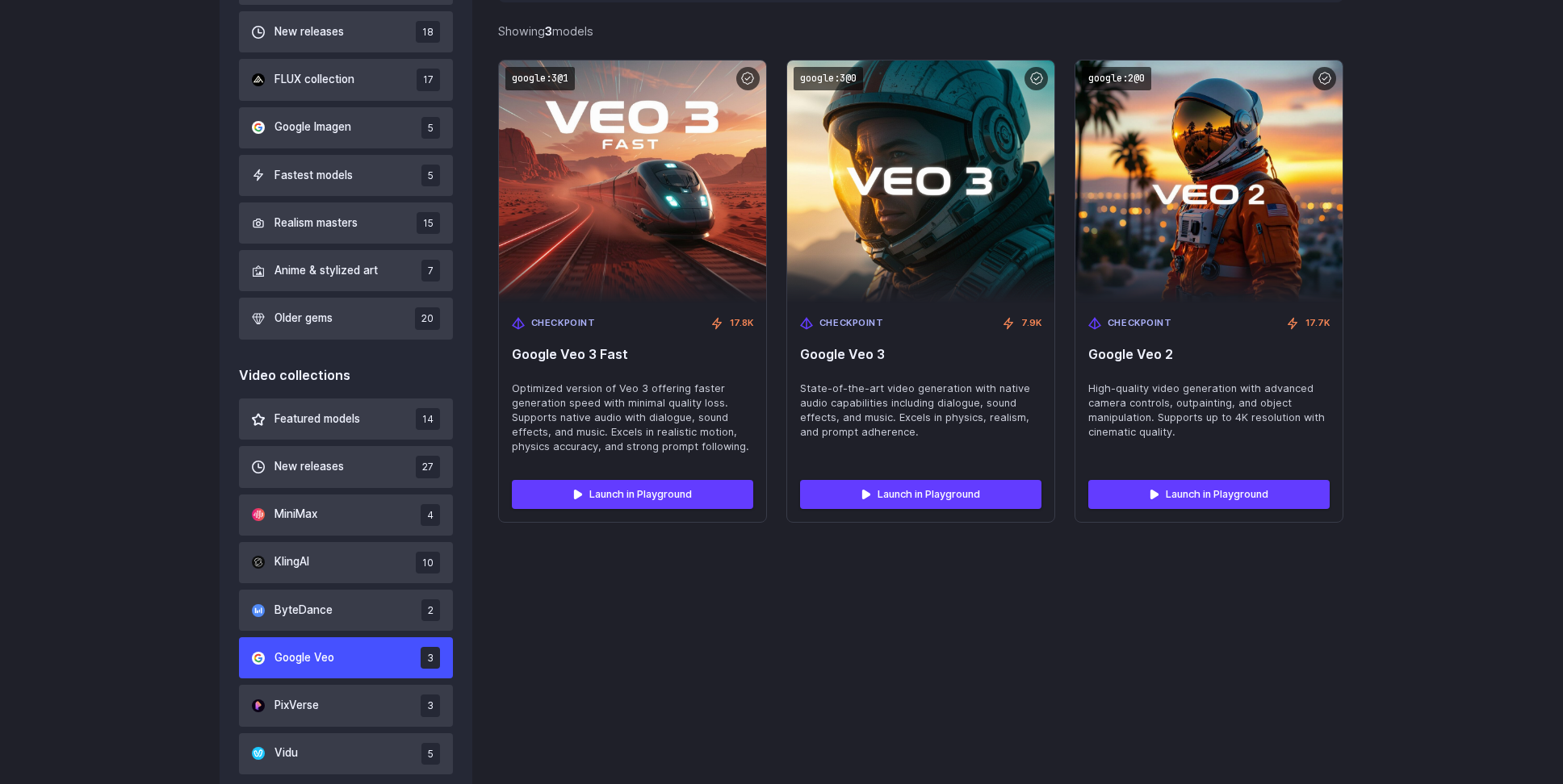
scroll to position [654, 0]
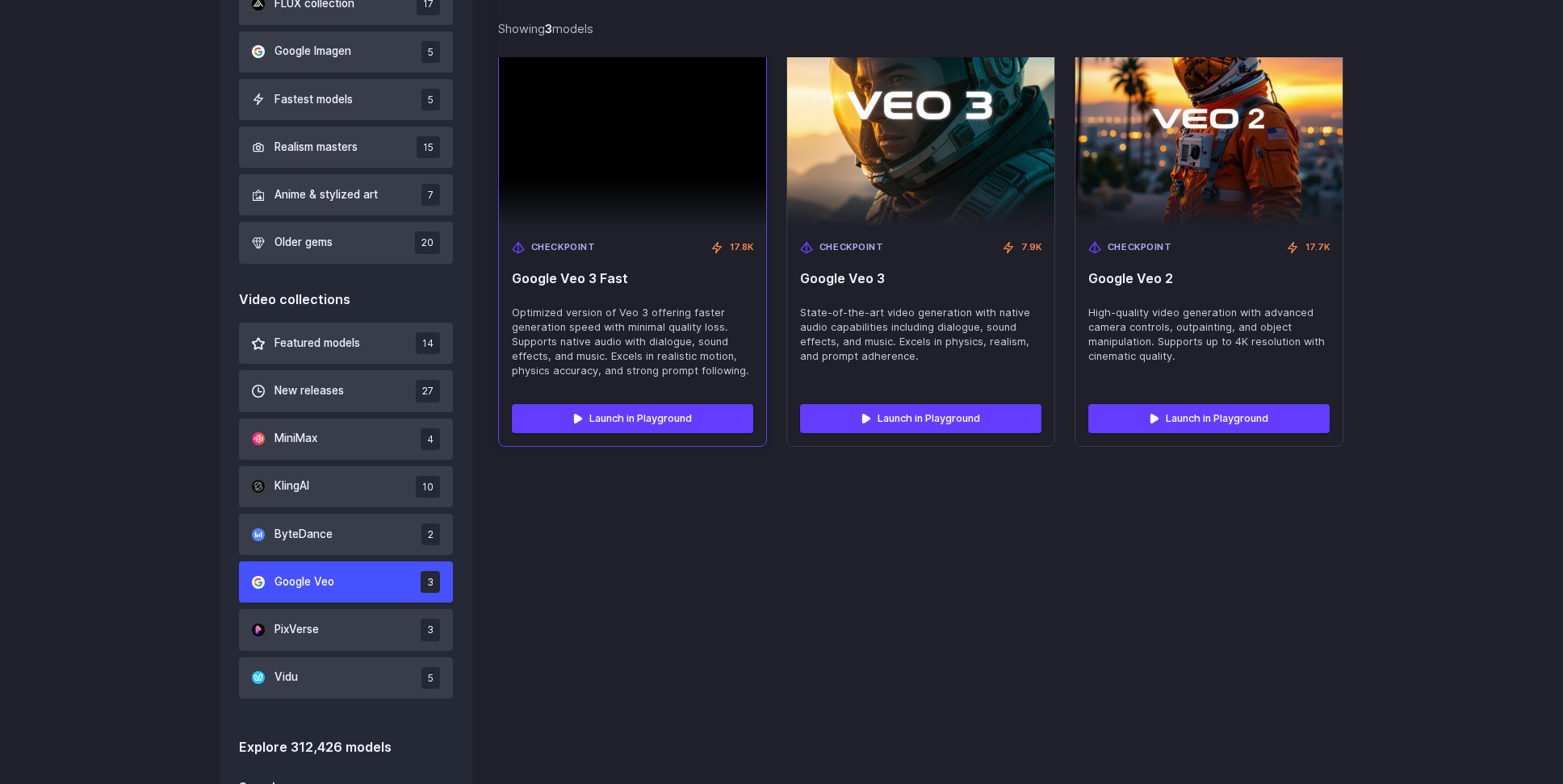
click at [608, 271] on span "Google Veo 3 Fast" at bounding box center [632, 279] width 241 height 15
click at [619, 205] on img at bounding box center [632, 106] width 267 height 243
click at [660, 409] on link "Launch in Playground" at bounding box center [632, 418] width 241 height 29
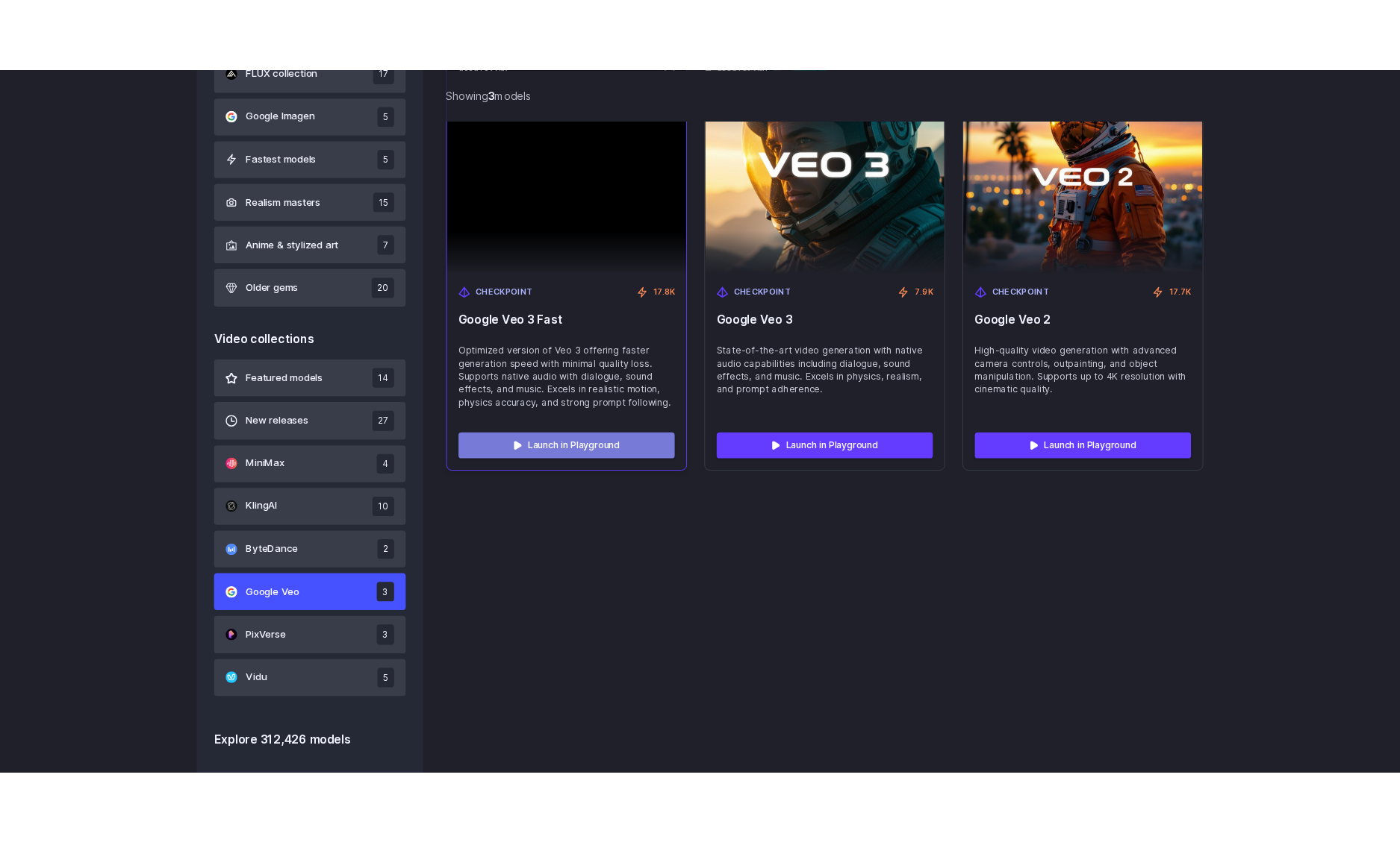
scroll to position [602, 0]
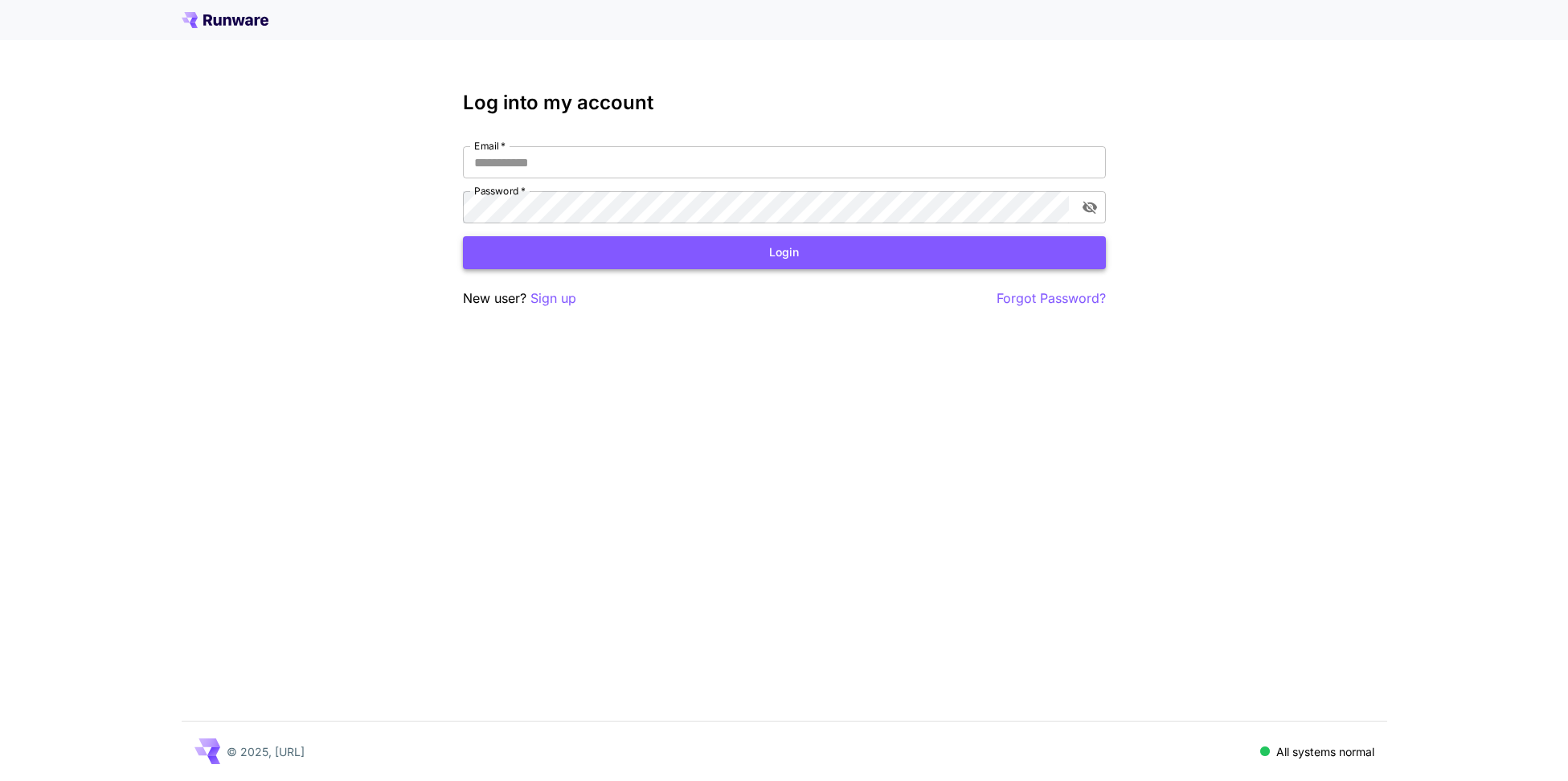
type input "**********"
click at [803, 256] on button "Login" at bounding box center [784, 252] width 642 height 33
click at [787, 171] on input "**********" at bounding box center [784, 162] width 642 height 32
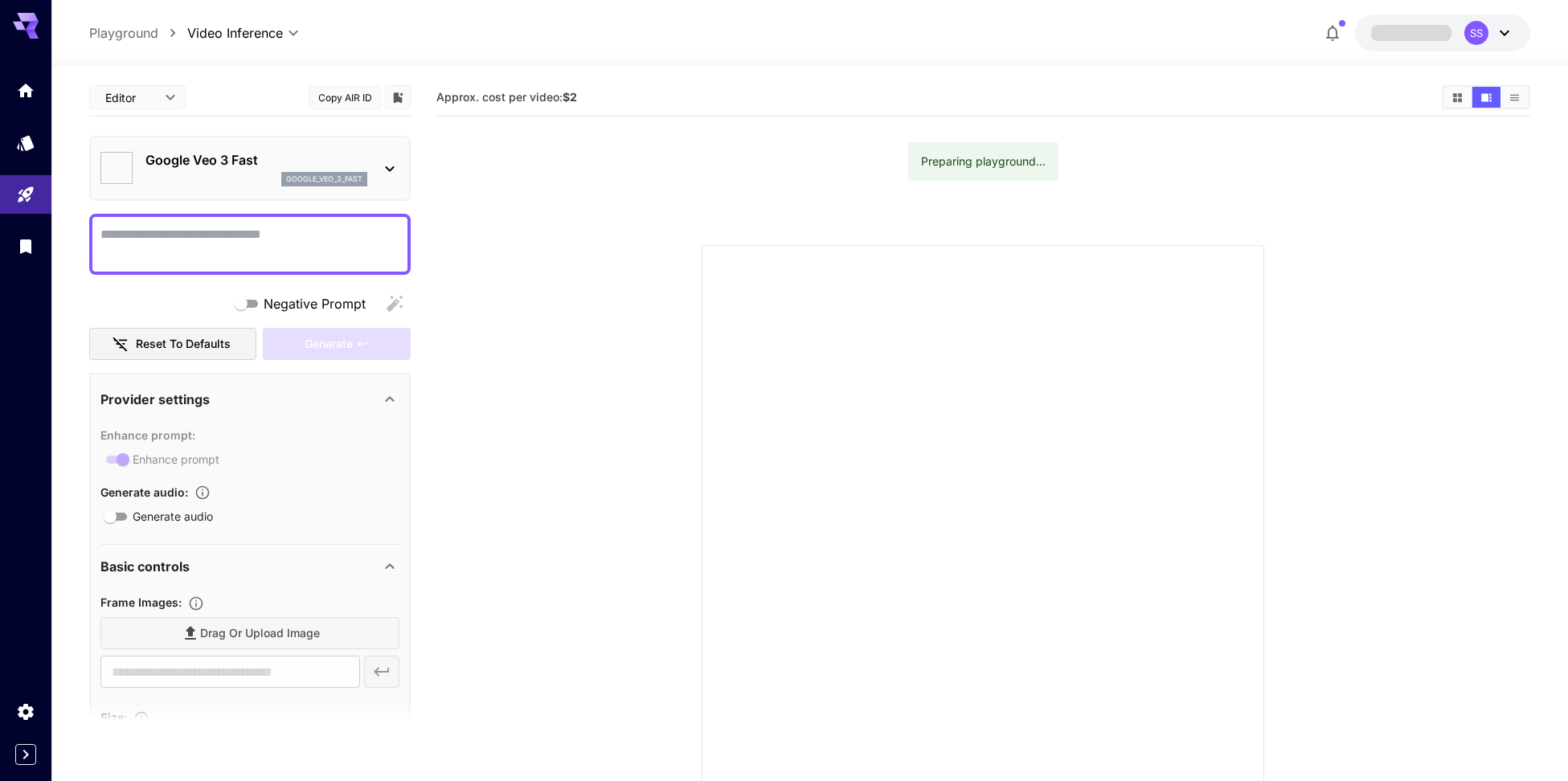
type input "*"
click at [1464, 29] on div "SS" at bounding box center [1465, 33] width 24 height 24
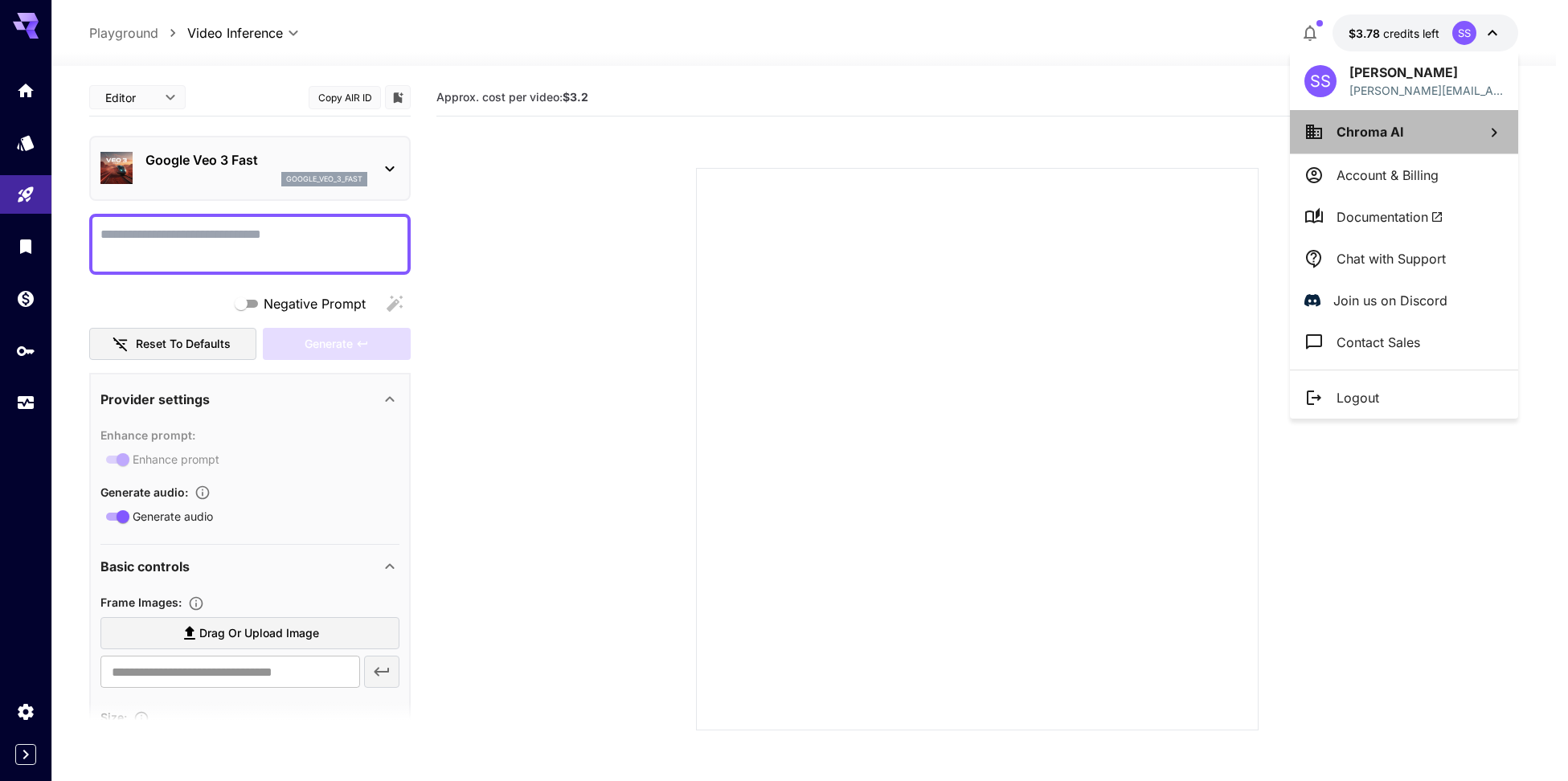
click at [1407, 146] on li "Chroma AI" at bounding box center [1403, 132] width 229 height 43
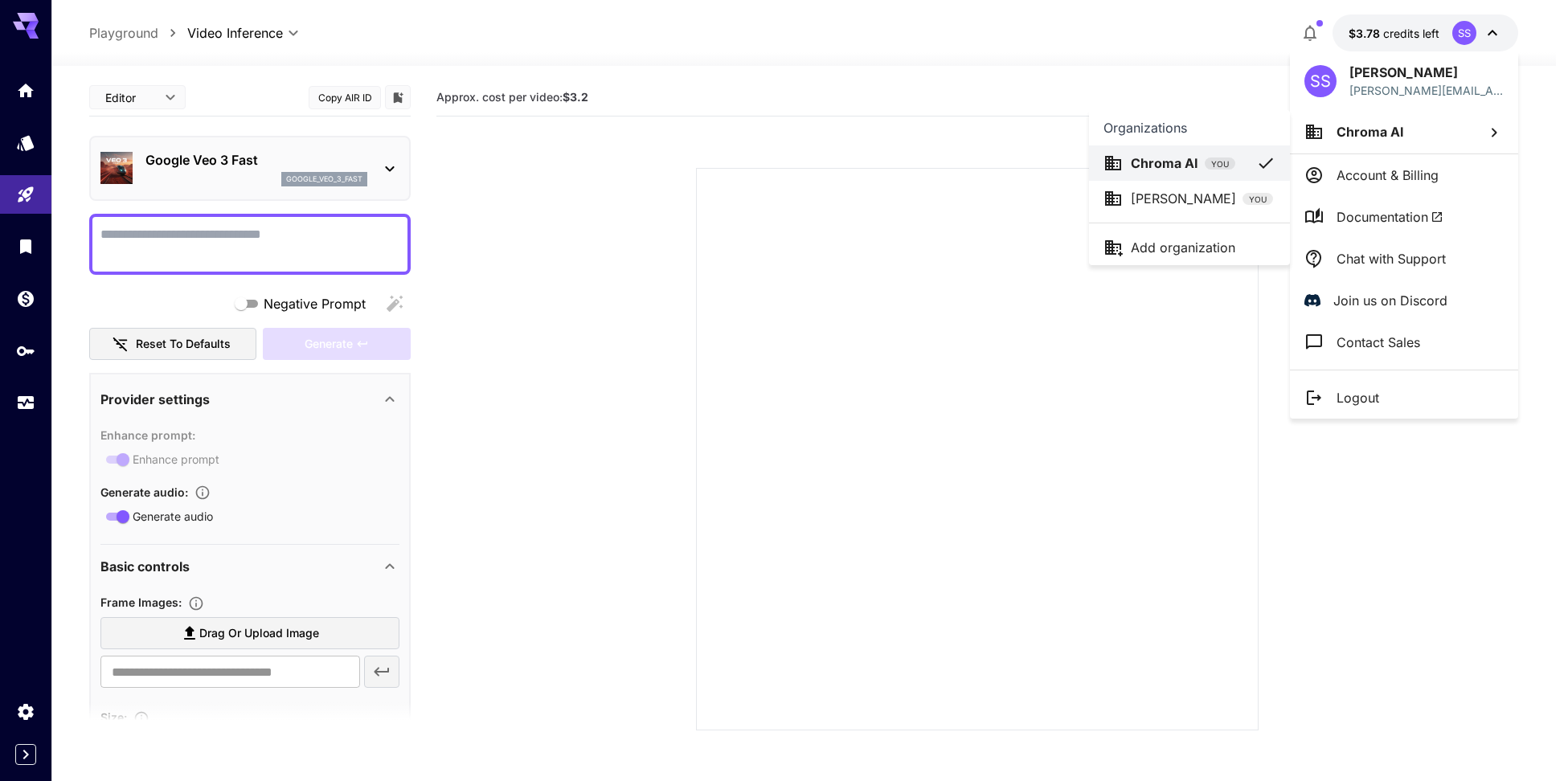
click at [1406, 134] on div at bounding box center [784, 390] width 1568 height 781
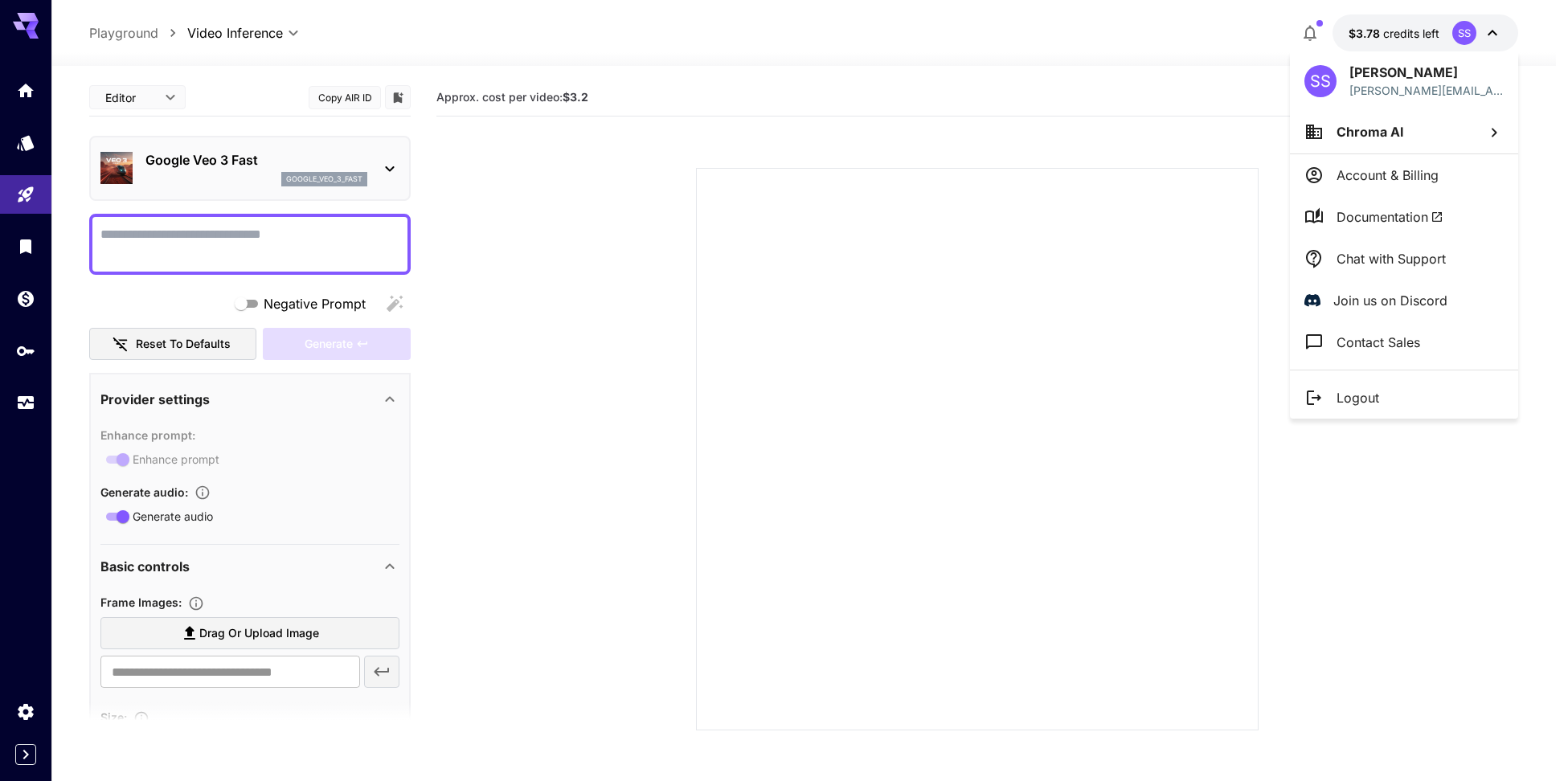
click at [360, 97] on div at bounding box center [784, 390] width 1568 height 781
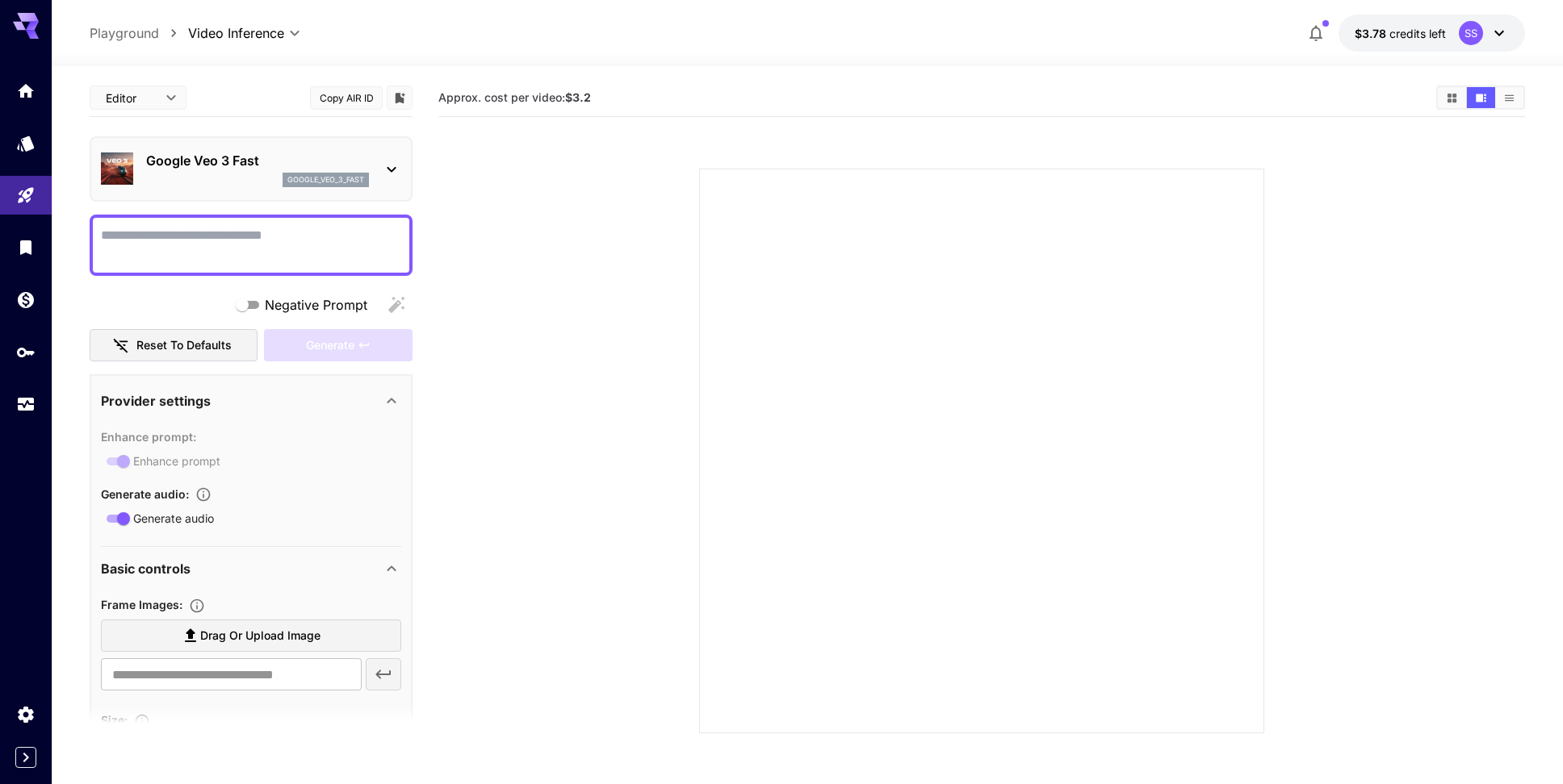
click at [362, 100] on button "Copy AIR ID" at bounding box center [346, 97] width 73 height 24
click at [1463, 24] on div "SS" at bounding box center [1471, 33] width 25 height 25
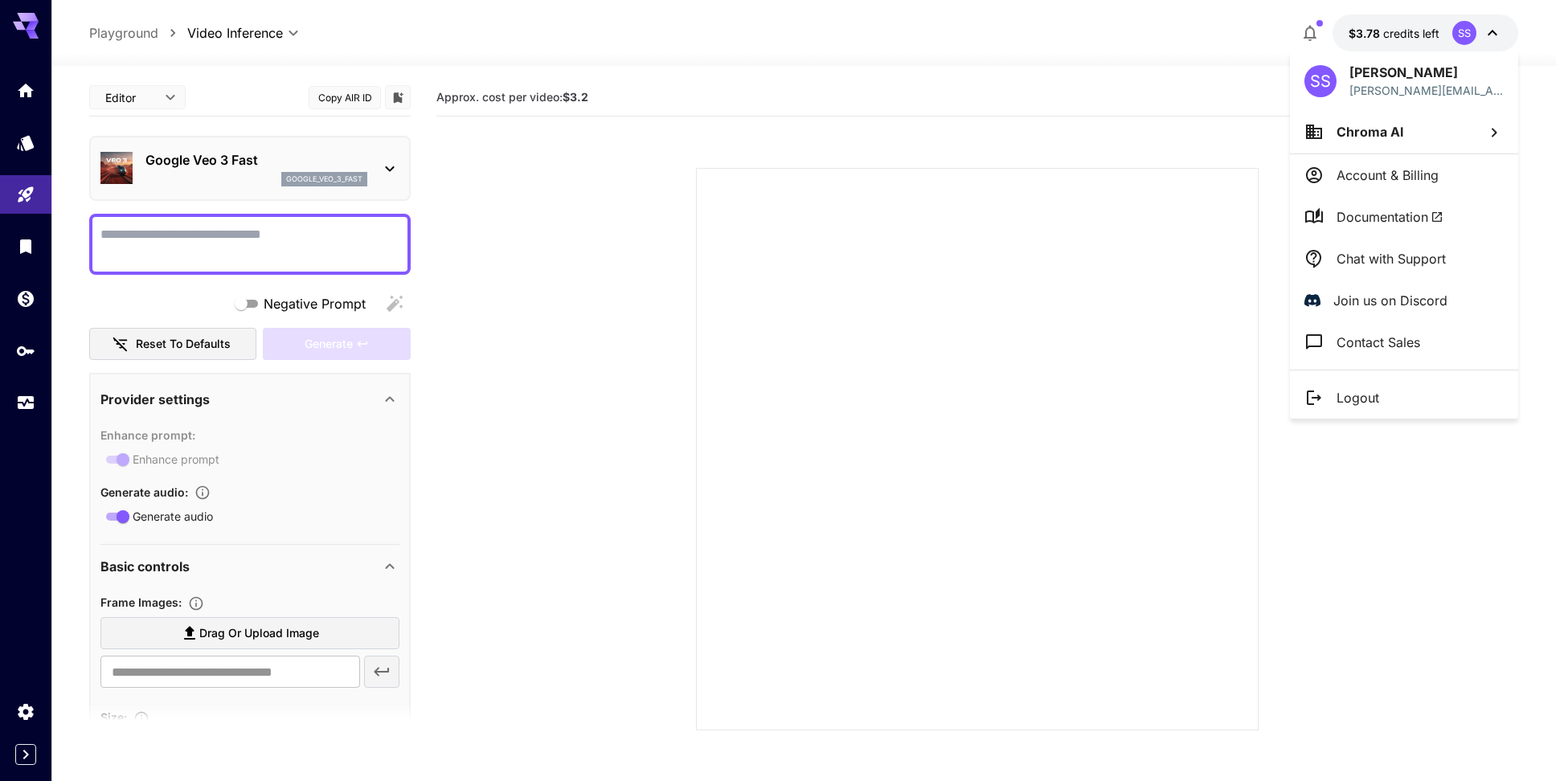
click at [1413, 168] on p "Account & Billing" at bounding box center [1387, 175] width 102 height 20
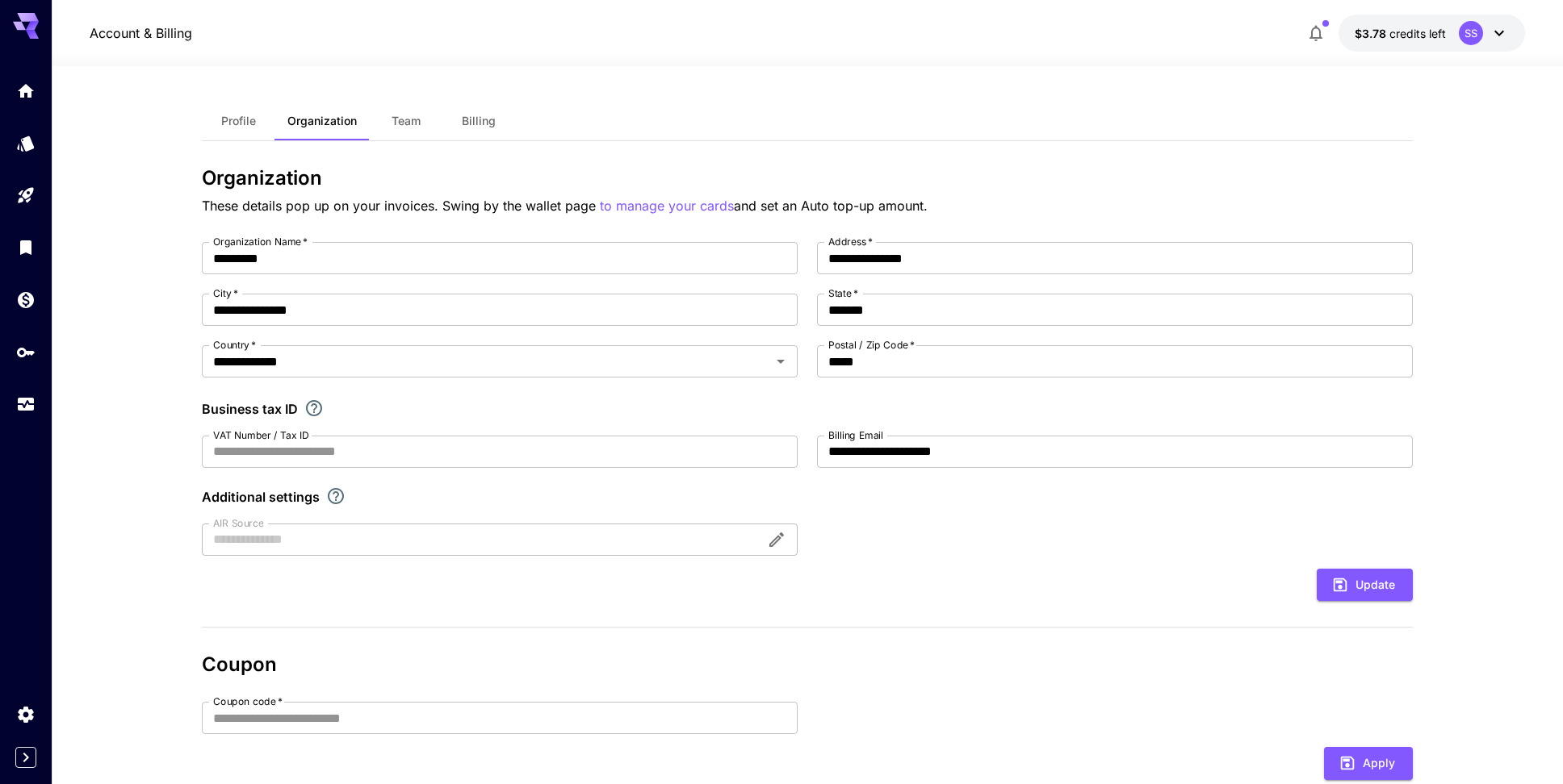
click at [516, 124] on div "Profile Organization Team Billing" at bounding box center [807, 122] width 1211 height 40
click at [496, 124] on button "Billing" at bounding box center [478, 121] width 73 height 39
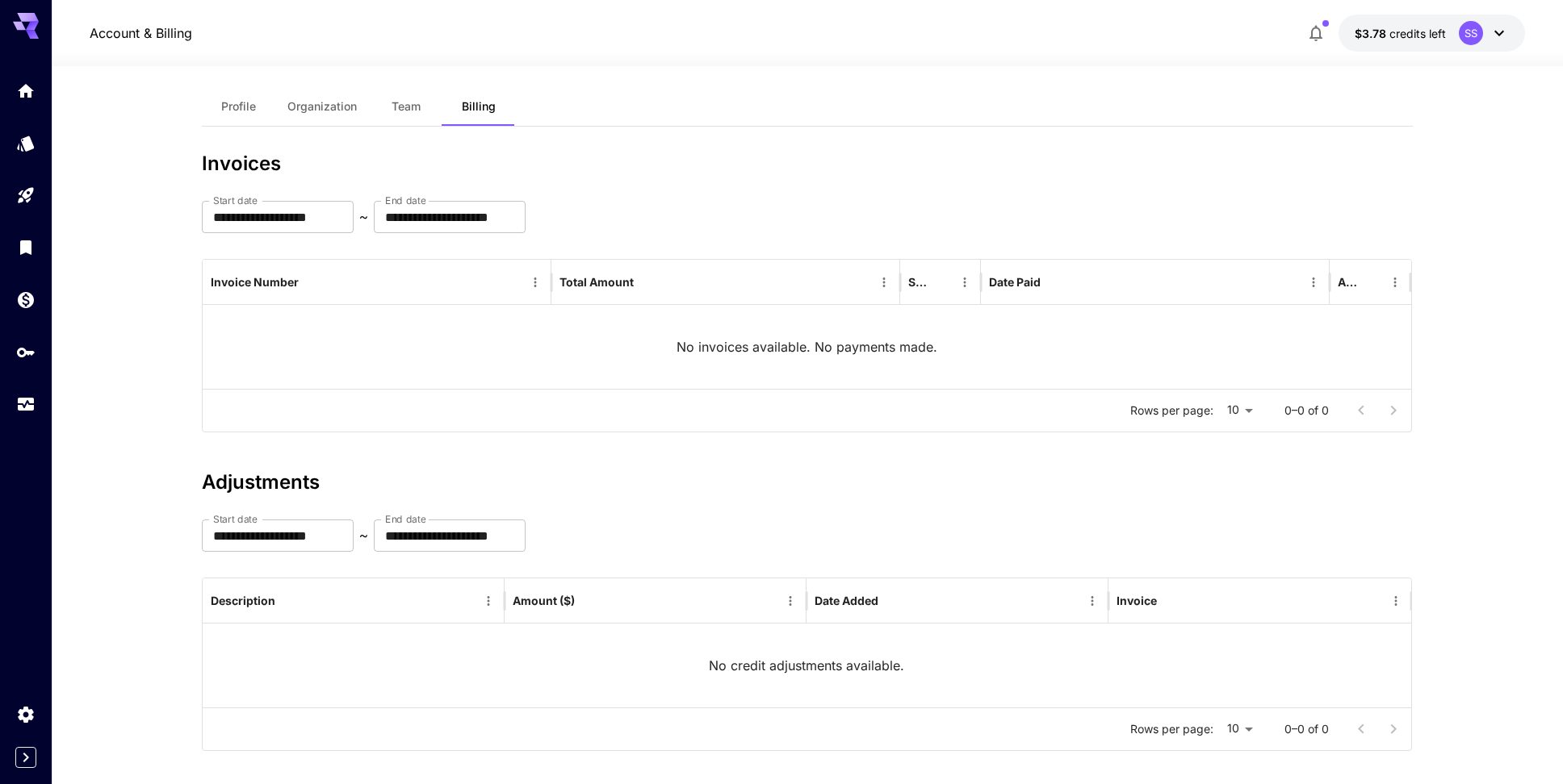
scroll to position [30, 0]
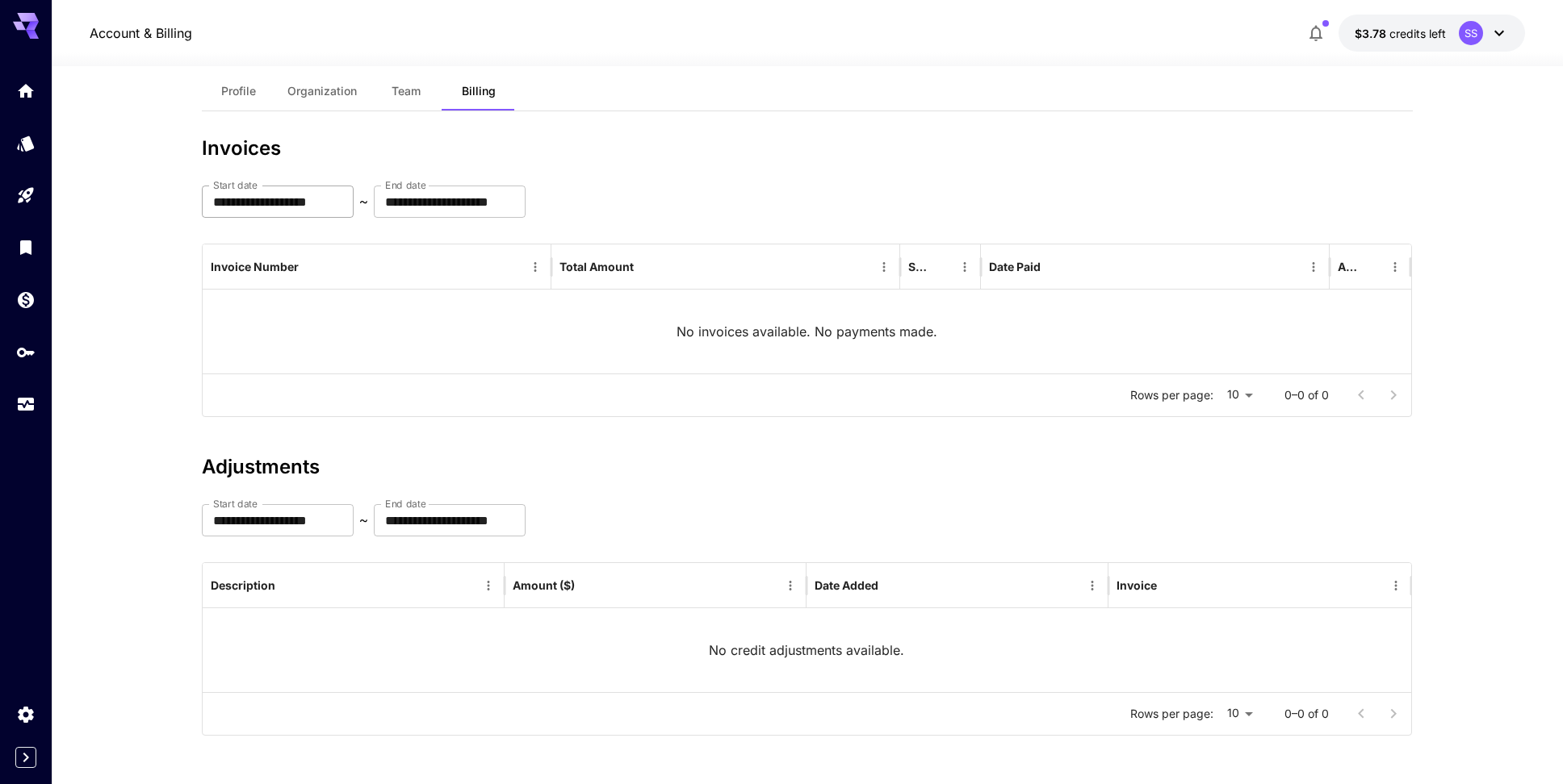
click at [337, 203] on input "**********" at bounding box center [278, 201] width 152 height 32
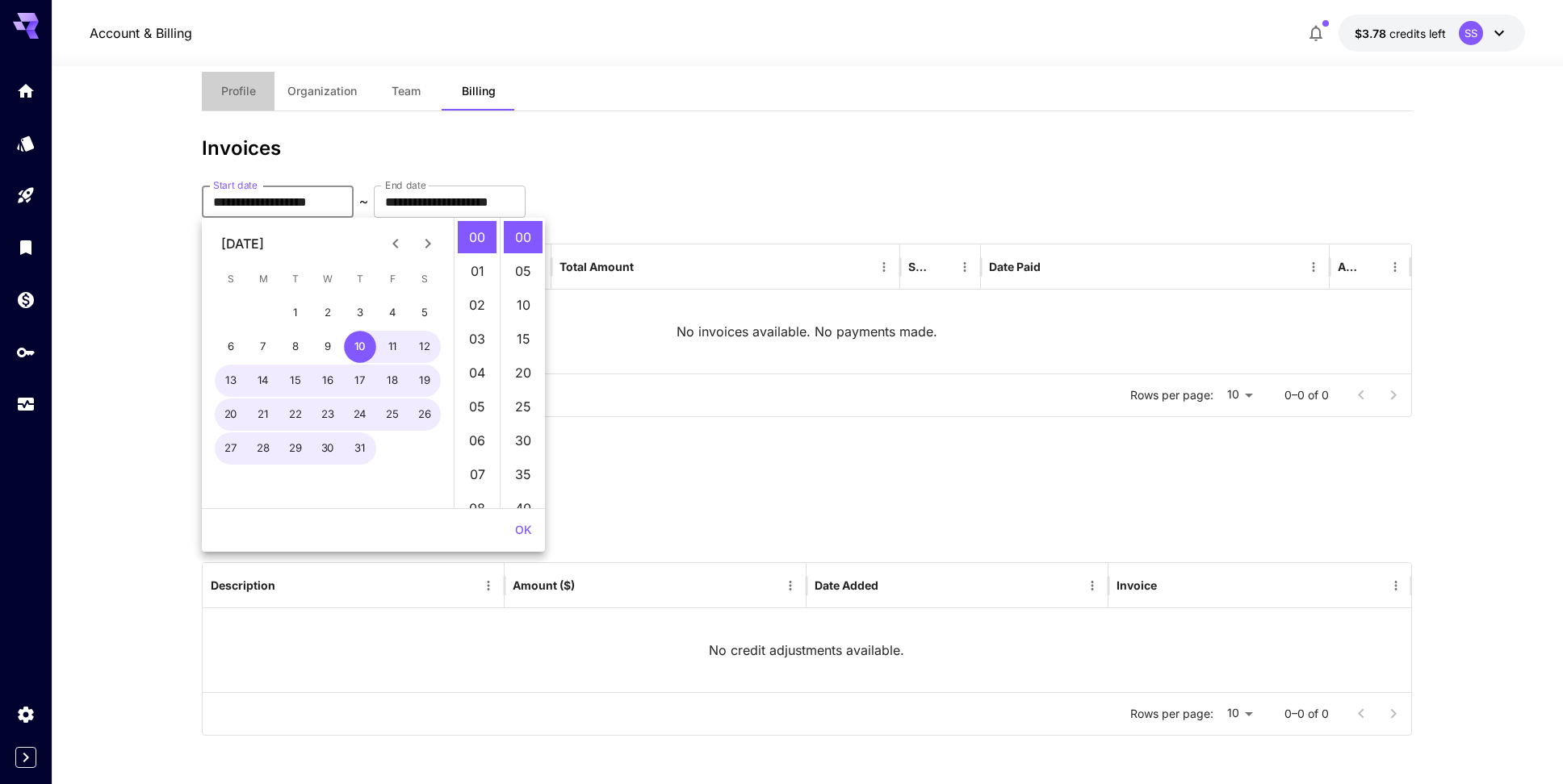
click at [254, 88] on span "Profile" at bounding box center [238, 91] width 35 height 14
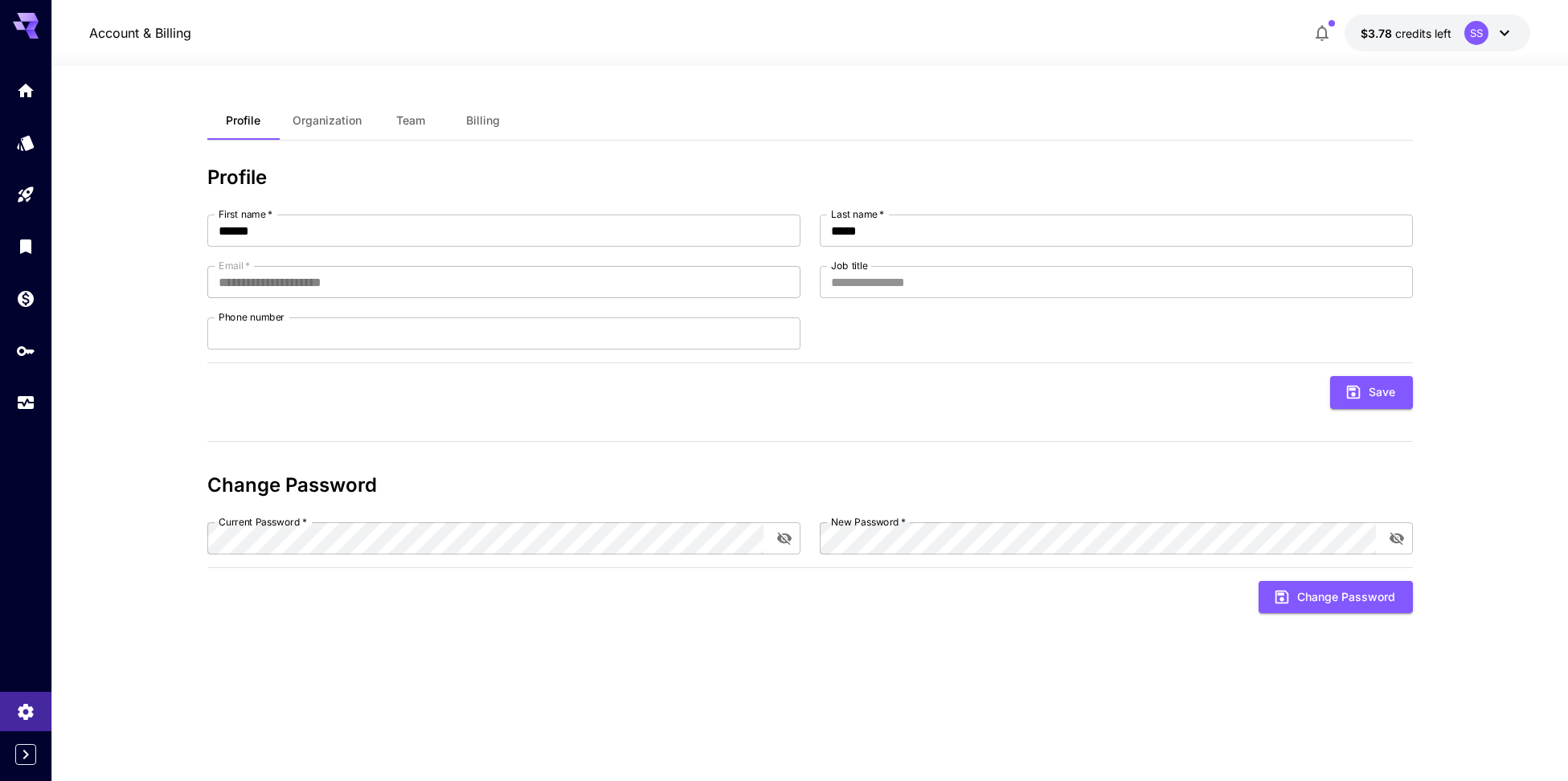
click at [337, 117] on span "Organization" at bounding box center [326, 120] width 69 height 14
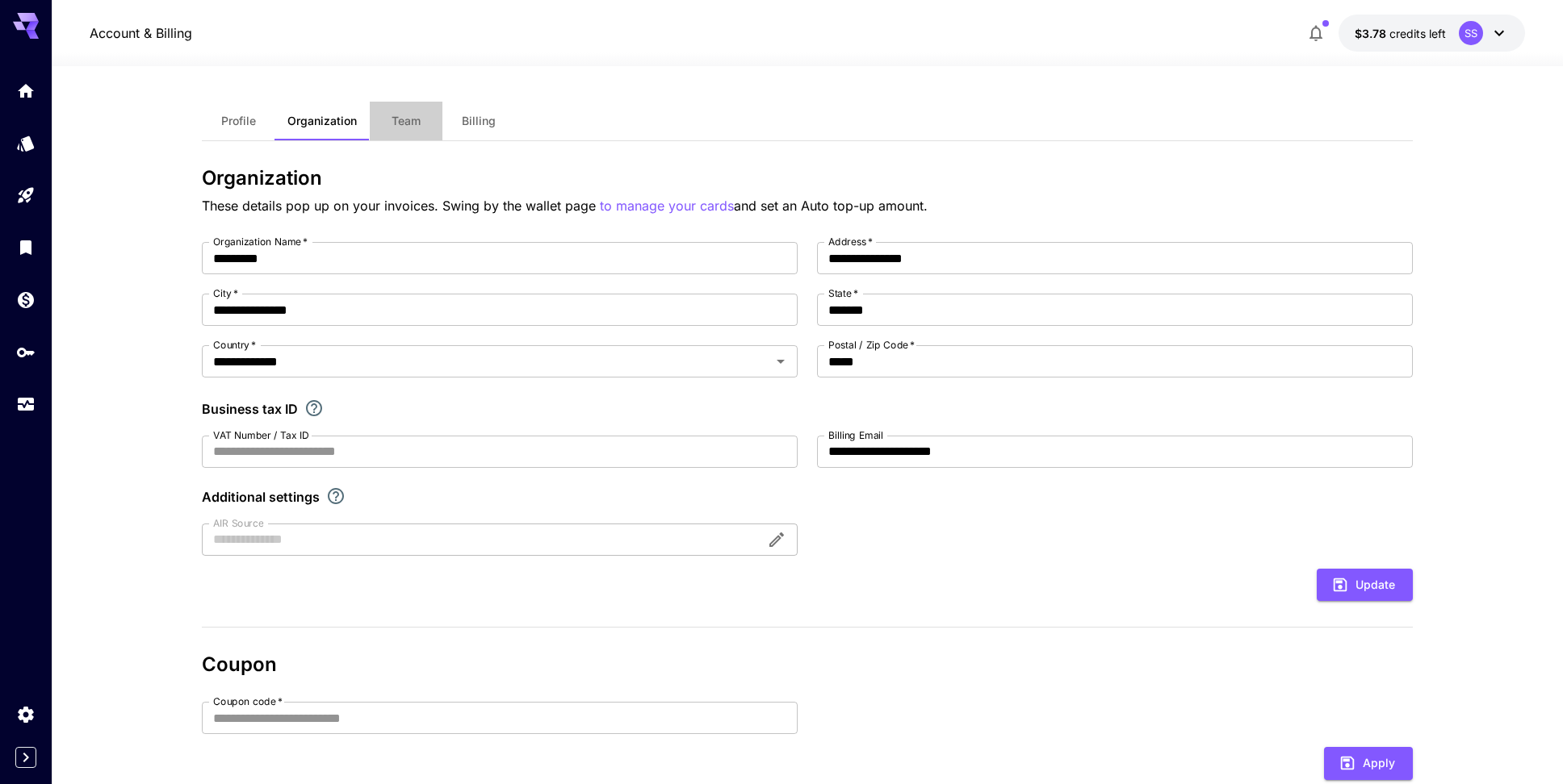
click at [411, 130] on button "Team" at bounding box center [405, 121] width 73 height 39
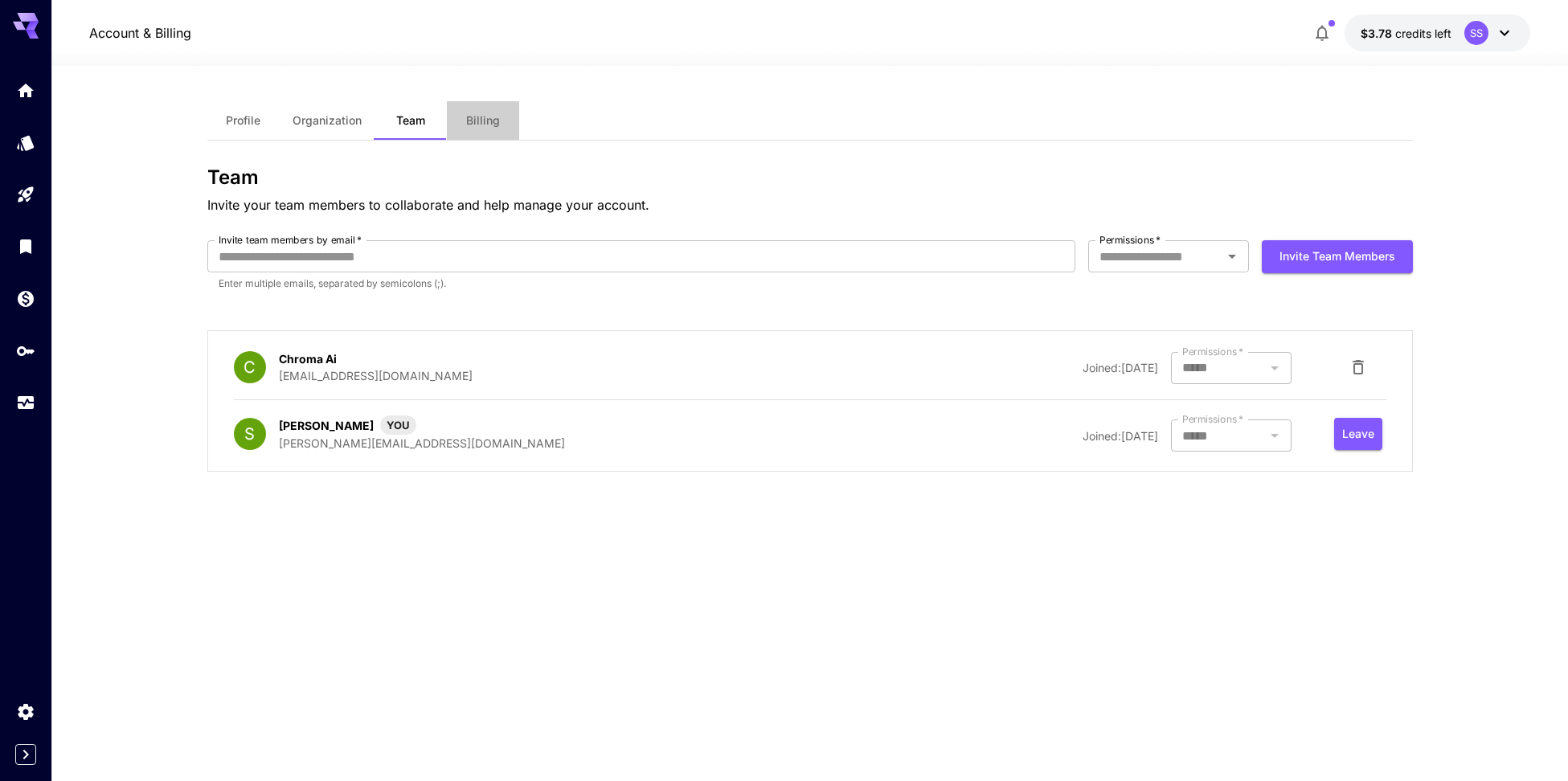
click at [472, 121] on span "Billing" at bounding box center [483, 120] width 34 height 14
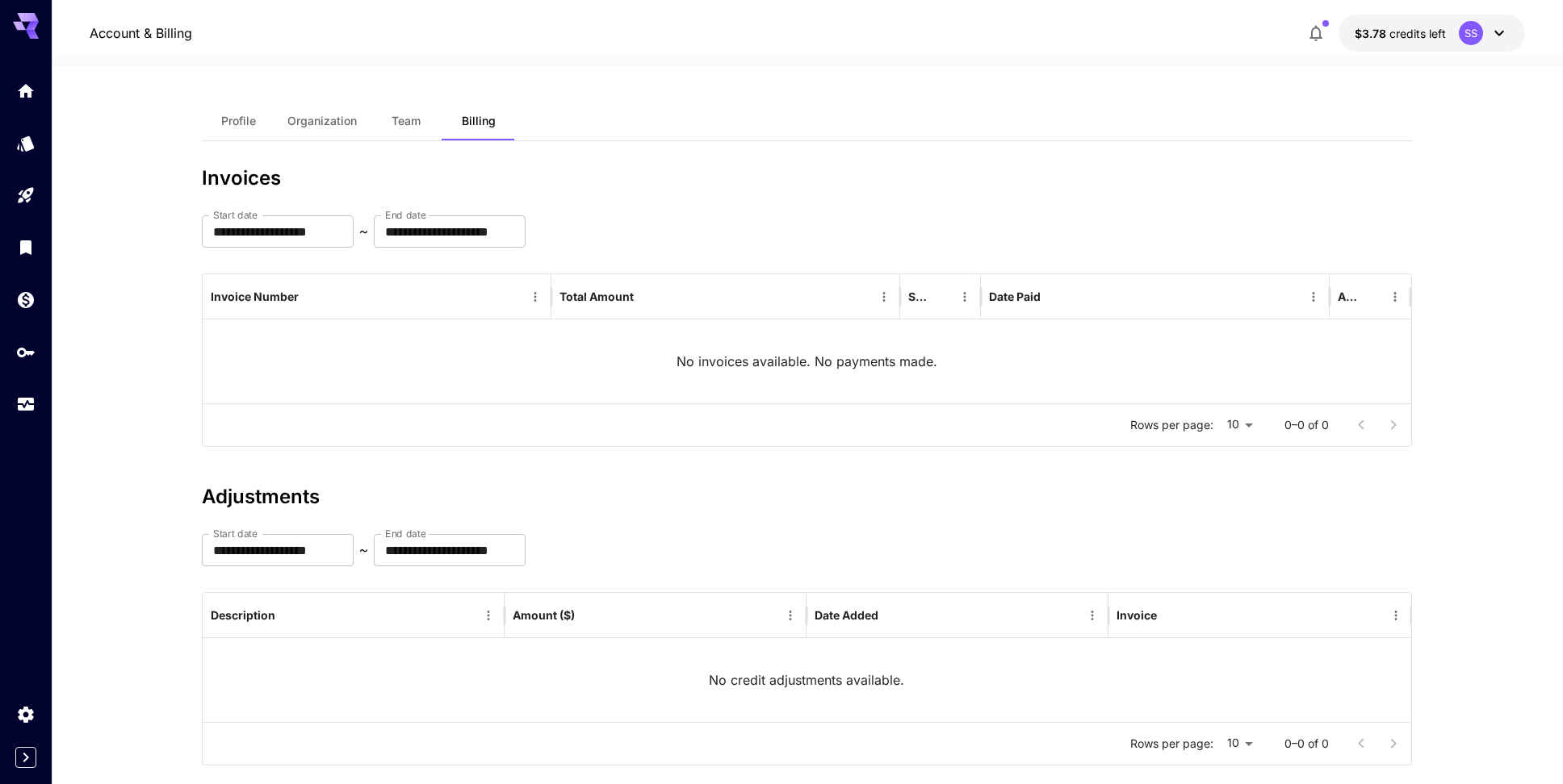
click at [1414, 25] on p "$3.78 credits left" at bounding box center [1400, 33] width 92 height 17
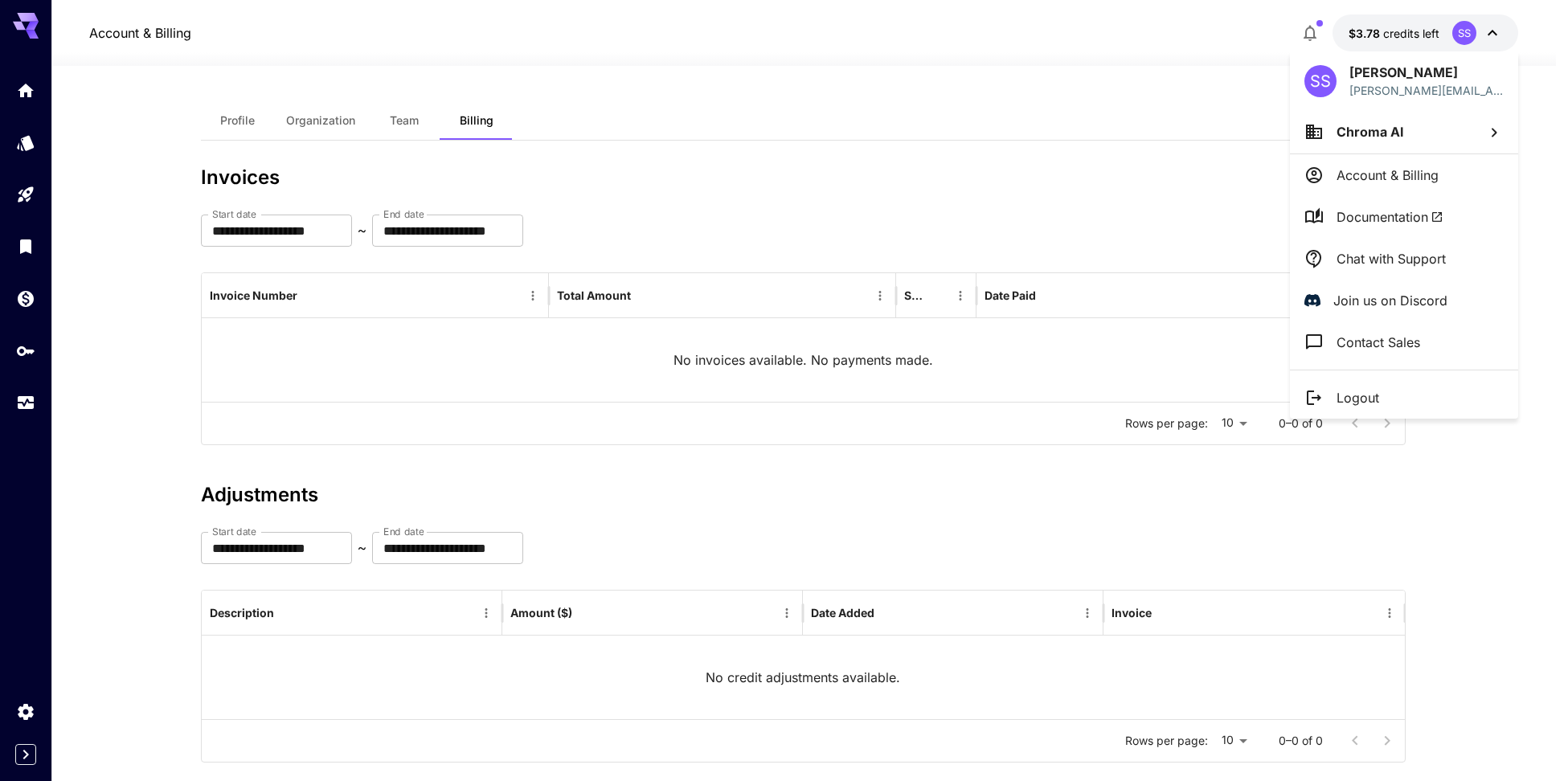
click at [1416, 167] on p "Account & Billing" at bounding box center [1387, 175] width 102 height 20
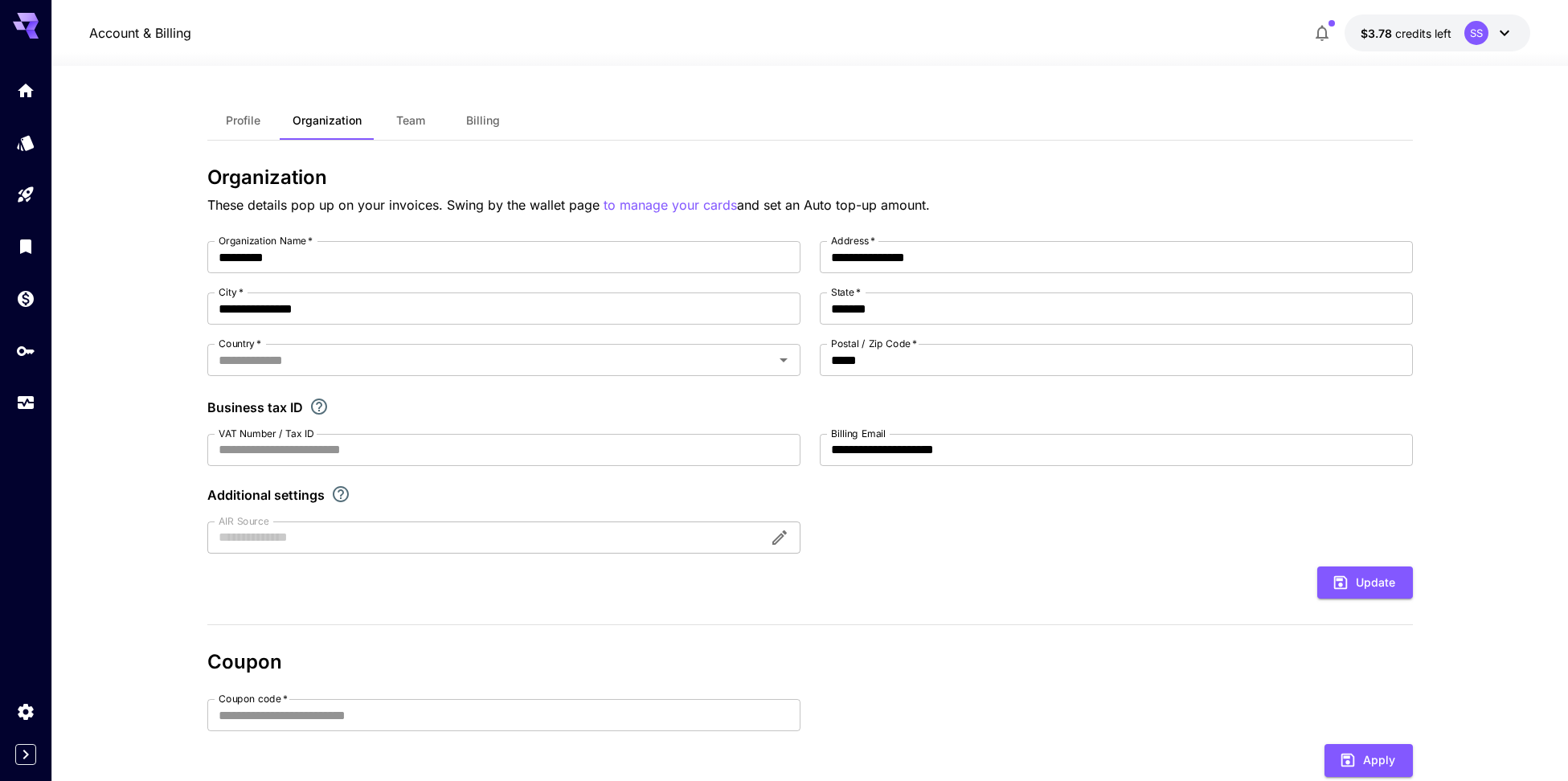
type input "**********"
click at [29, 289] on icon "Wallet" at bounding box center [27, 294] width 16 height 16
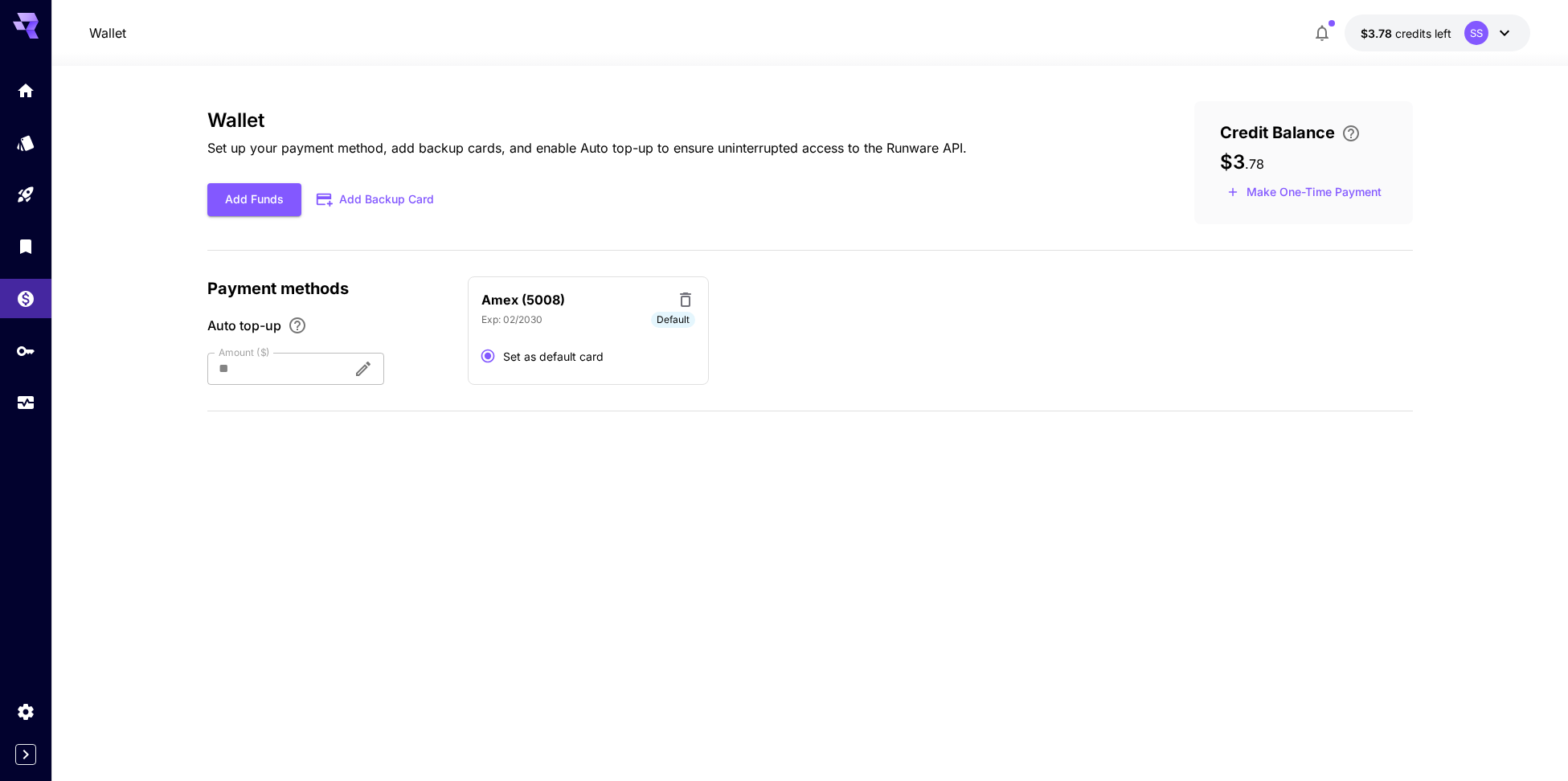
click at [335, 376] on div at bounding box center [273, 369] width 133 height 32
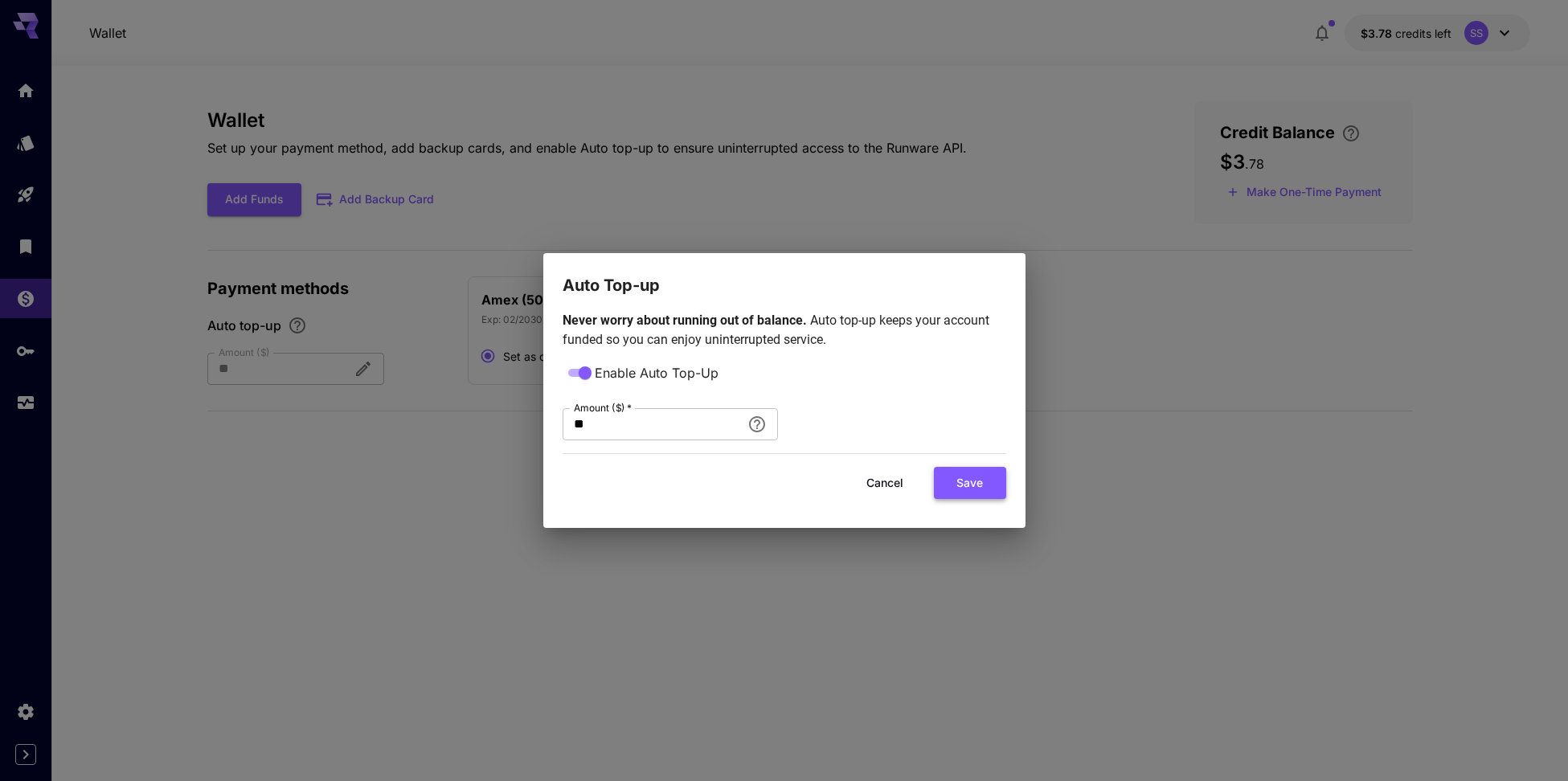
click at [974, 488] on button "Save" at bounding box center [970, 483] width 72 height 33
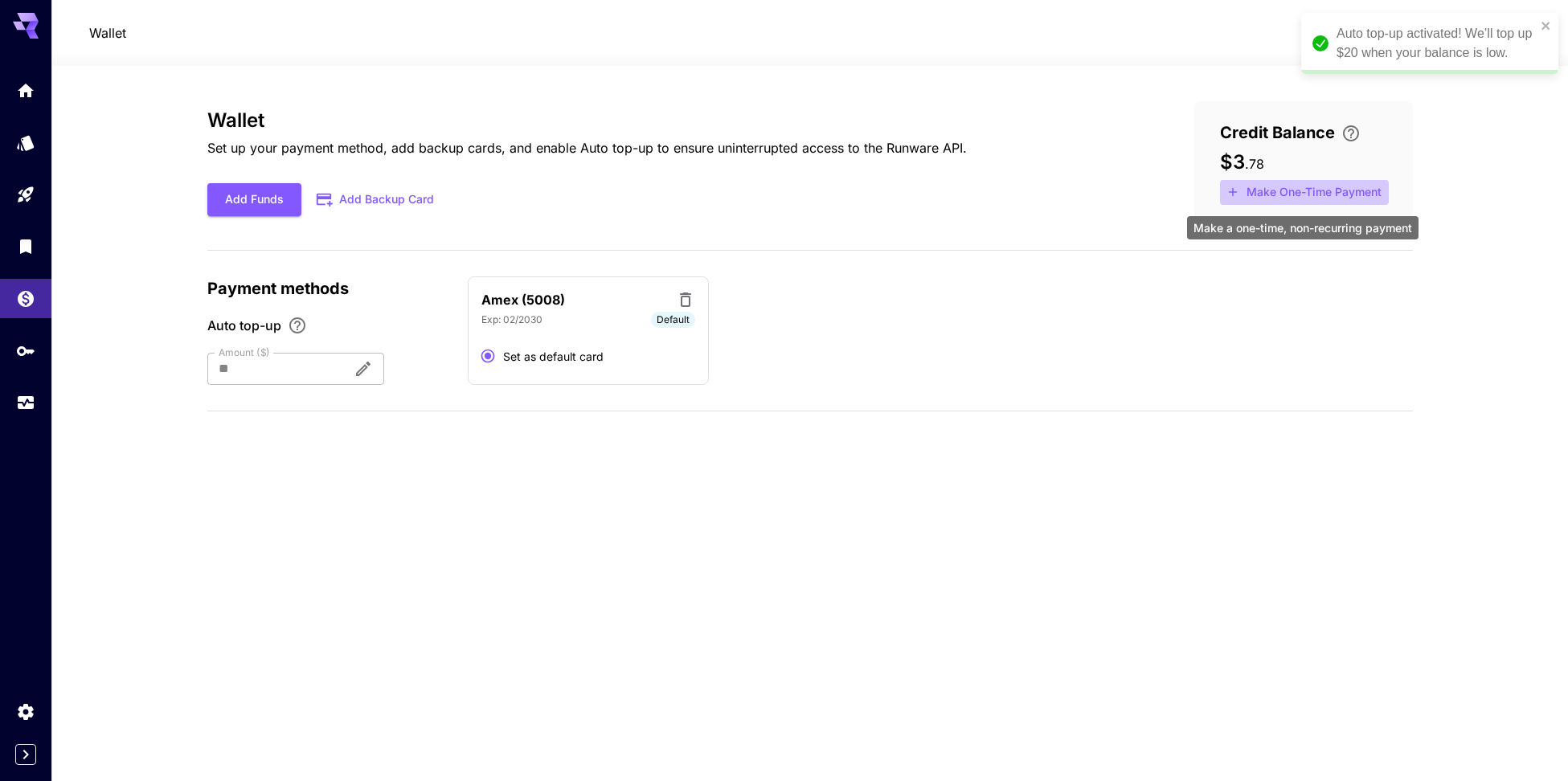
click at [1282, 188] on button "Make One-Time Payment" at bounding box center [1304, 192] width 168 height 24
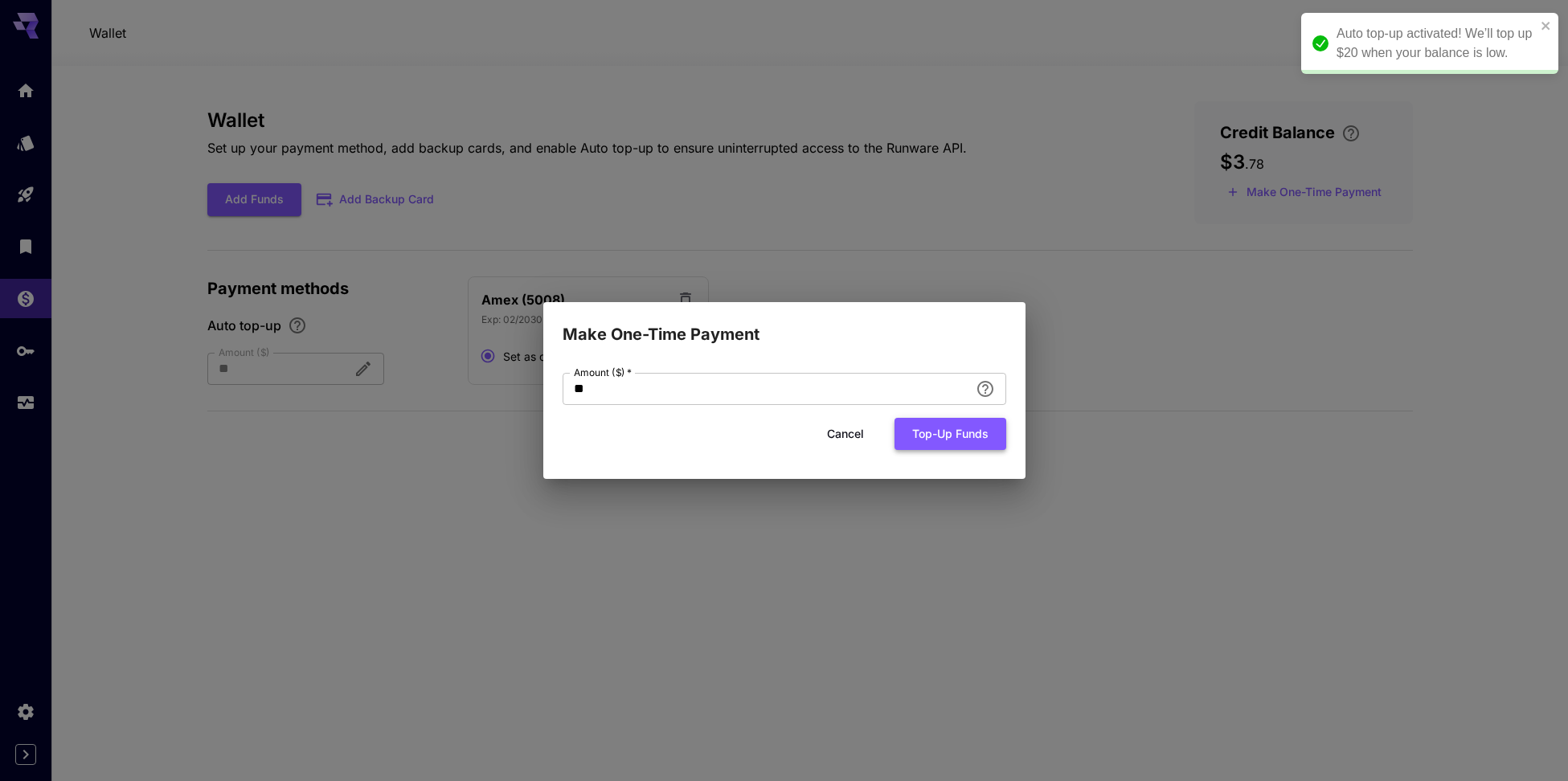
click at [940, 440] on button "Top-up funds" at bounding box center [950, 434] width 112 height 33
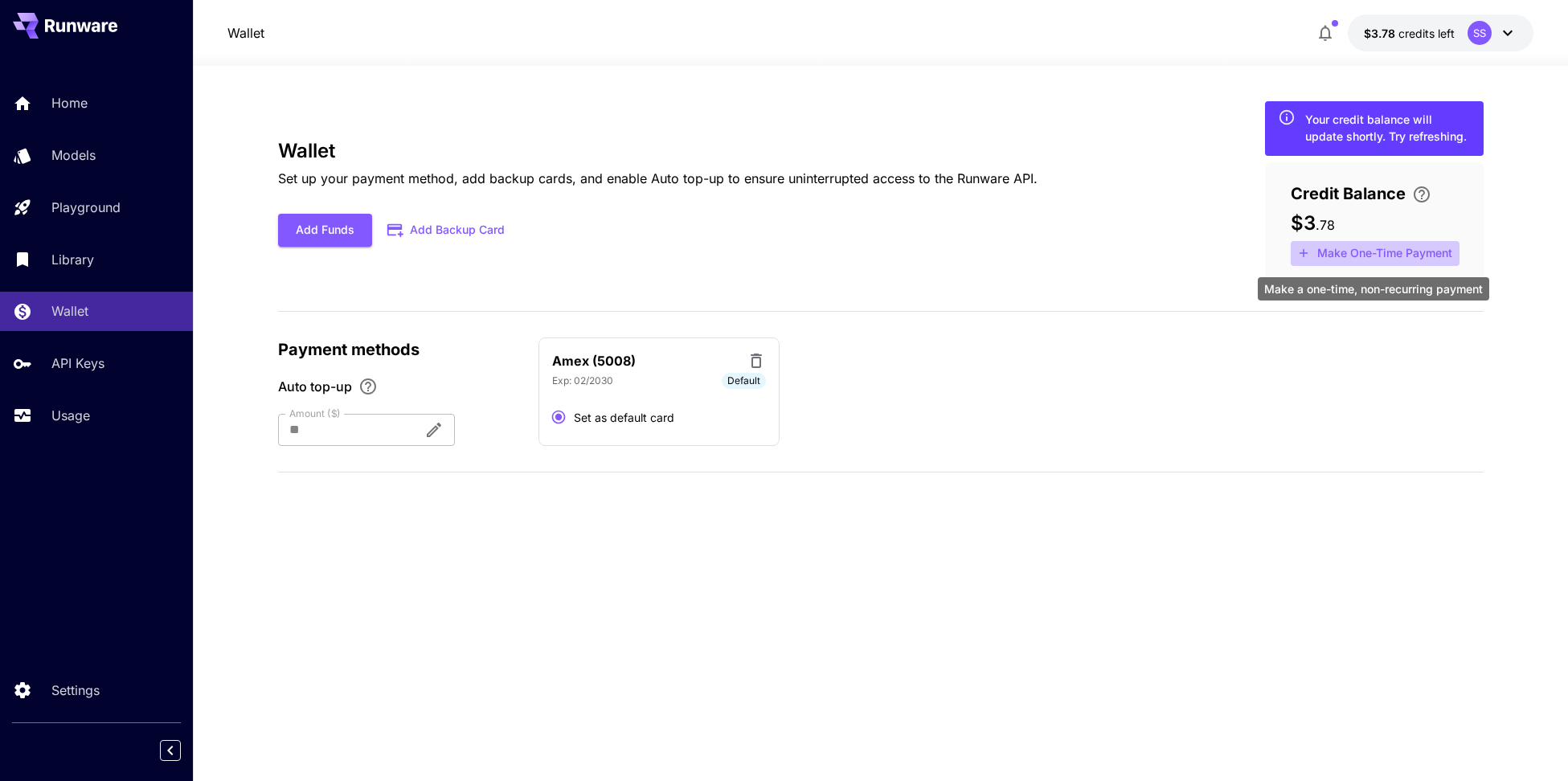
click at [1397, 254] on button "Make One-Time Payment" at bounding box center [1374, 253] width 168 height 24
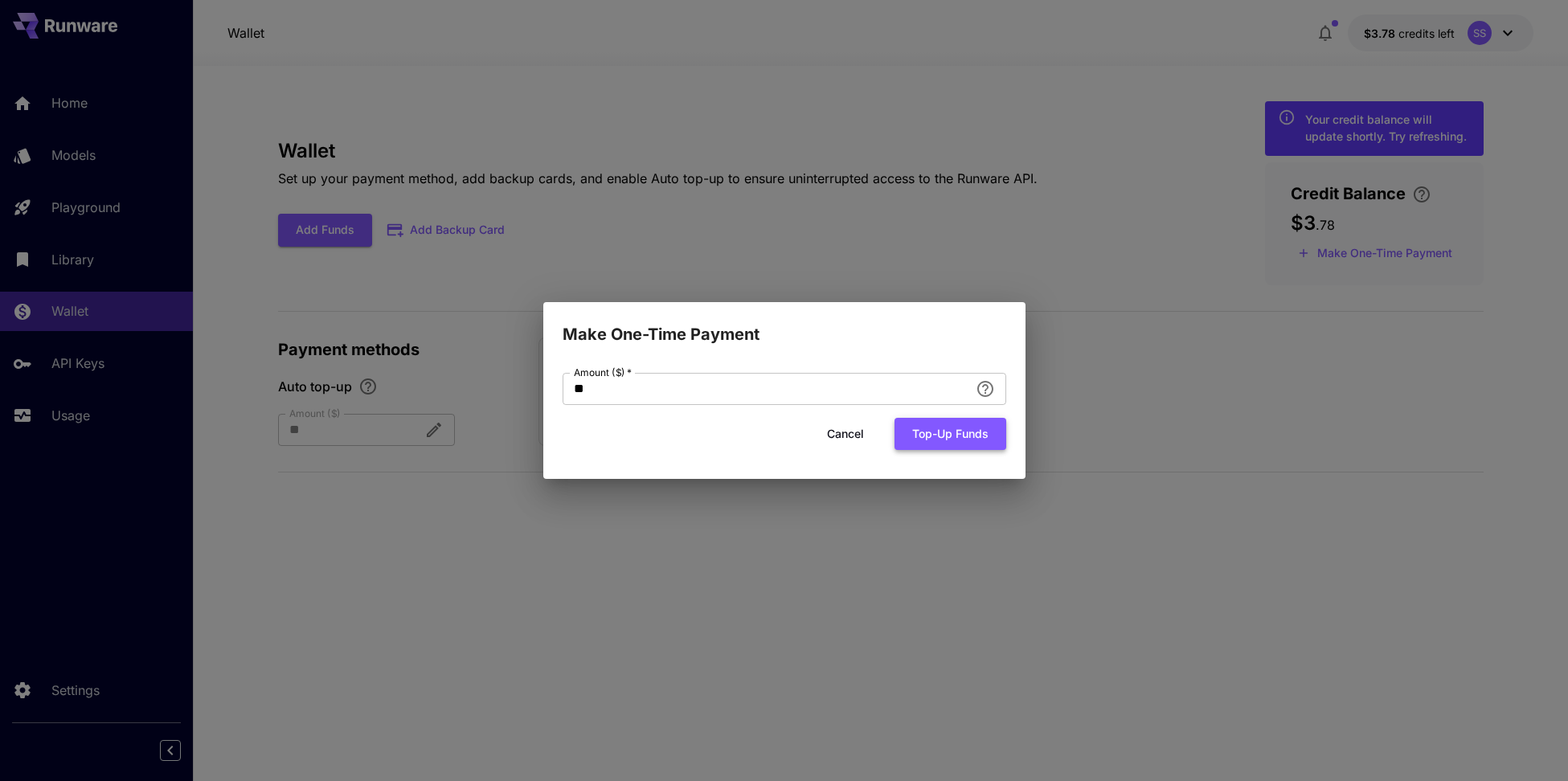
click at [919, 433] on button "Top-up funds" at bounding box center [950, 434] width 112 height 33
